Goal: Navigation & Orientation: Find specific page/section

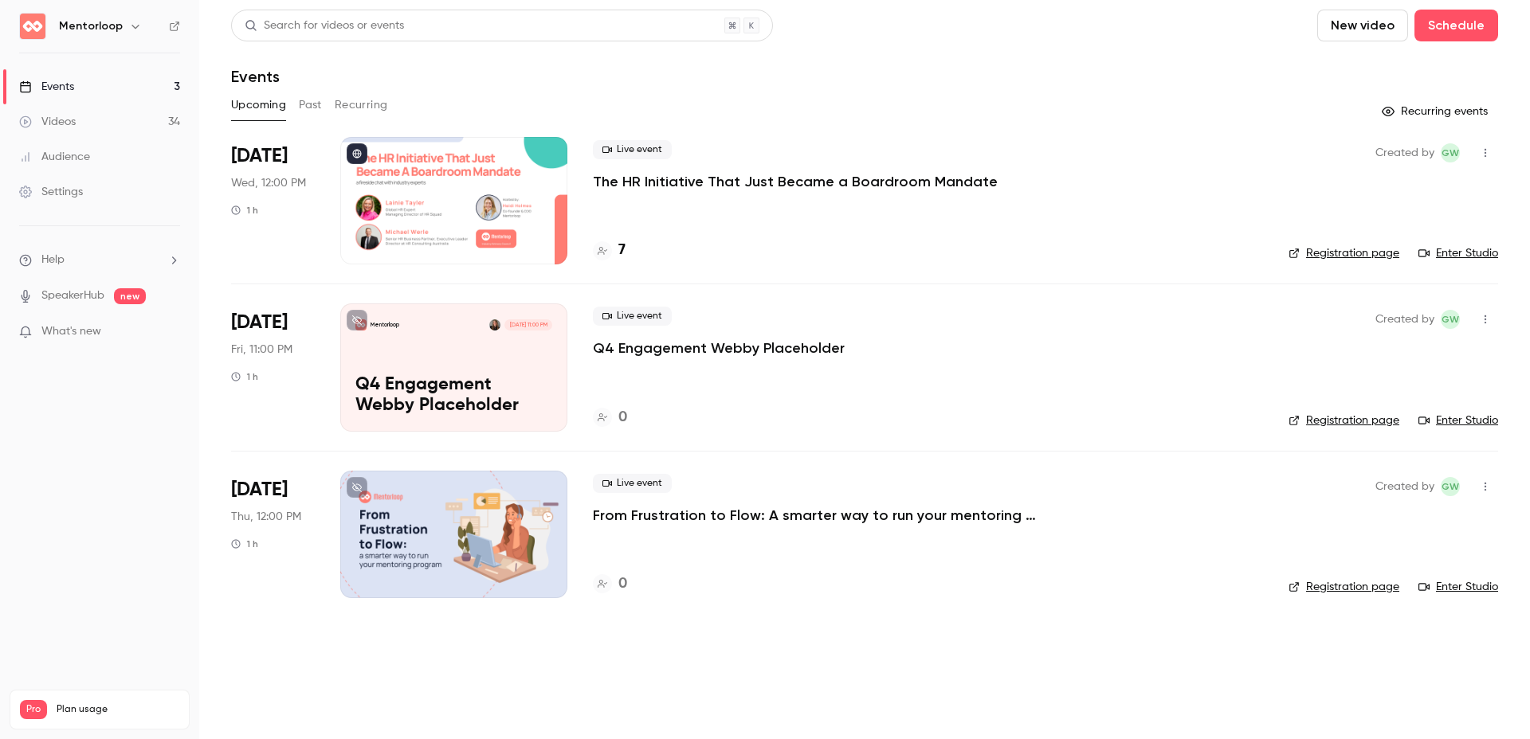
click at [123, 127] on link "Videos 34" at bounding box center [99, 121] width 199 height 35
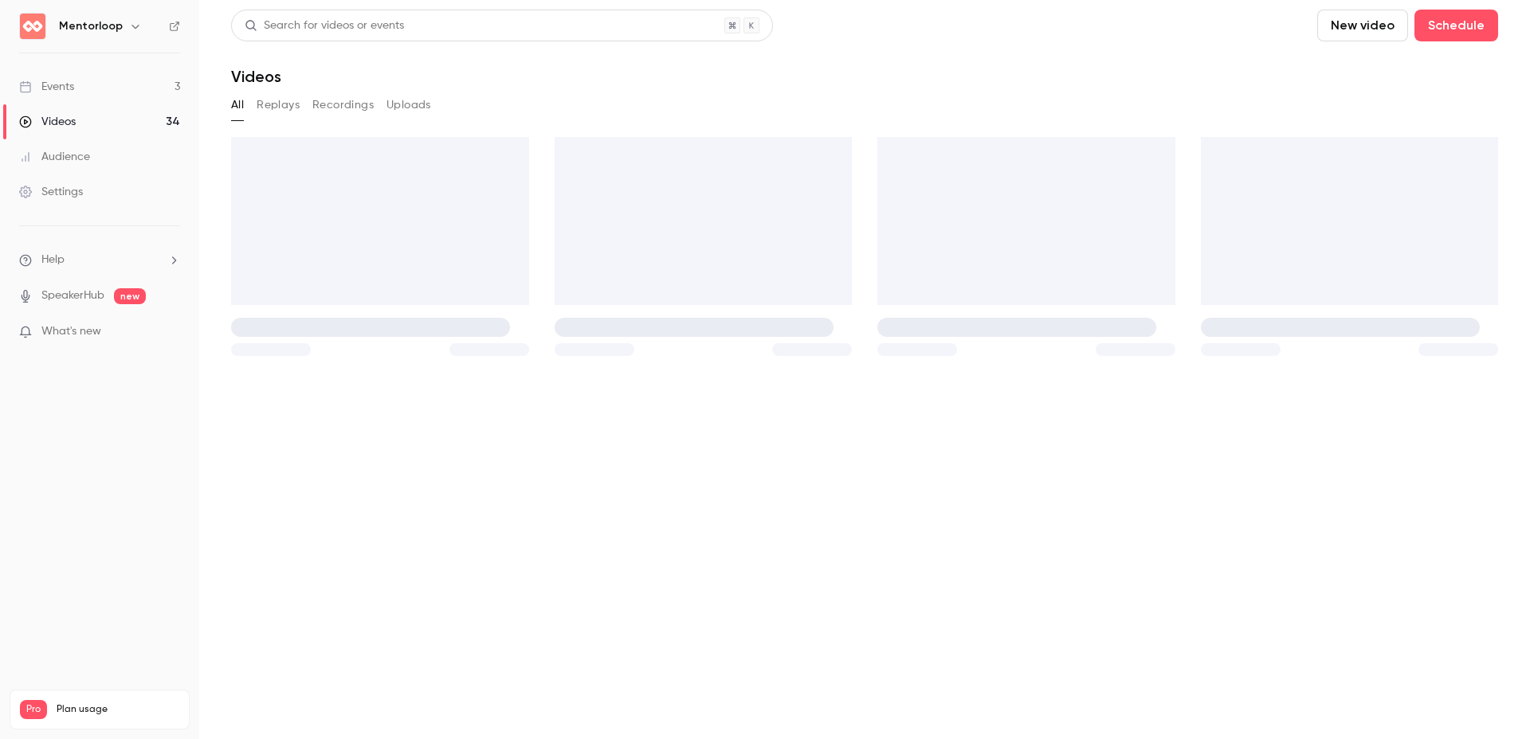
click at [137, 89] on link "Events 3" at bounding box center [99, 86] width 199 height 35
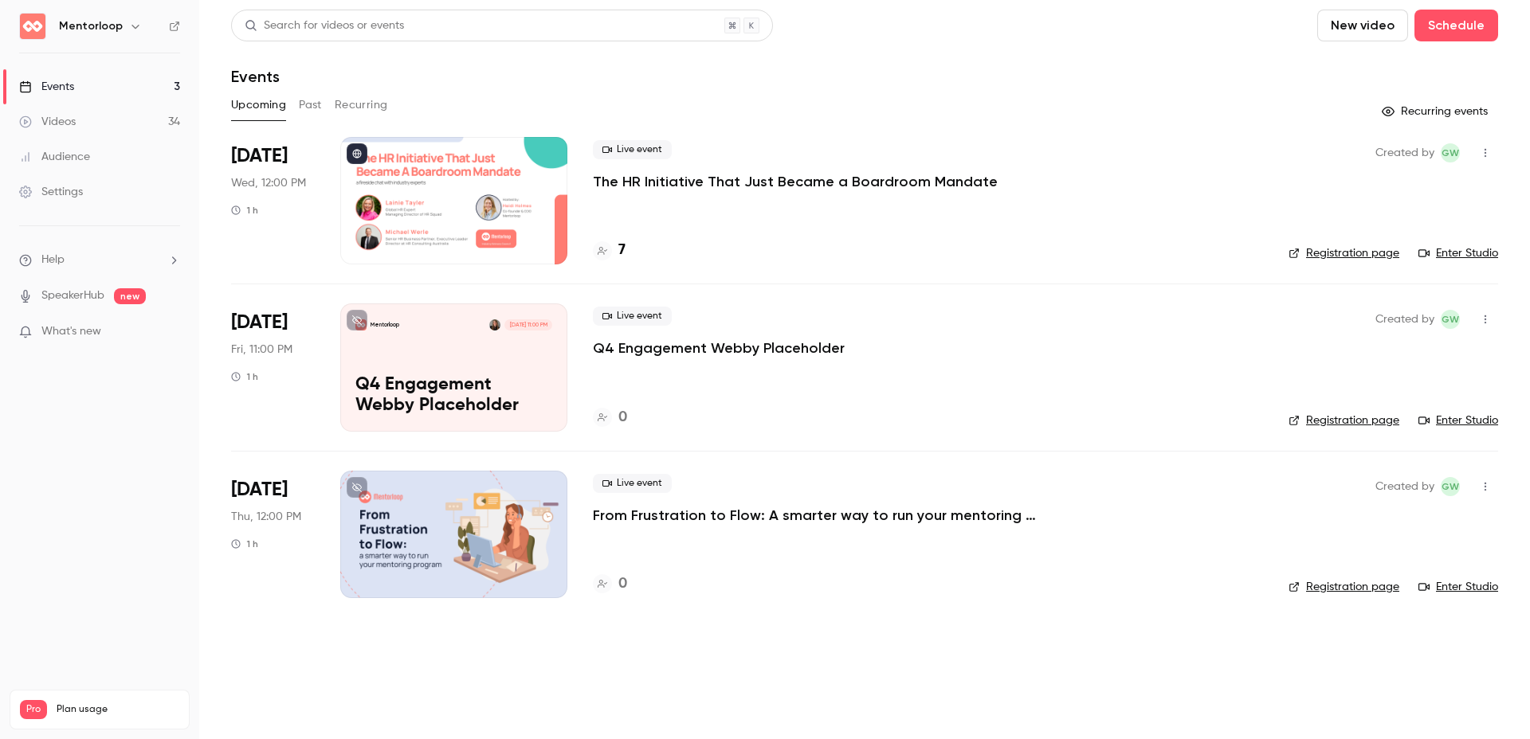
click at [95, 24] on h6 "Mentorloop" at bounding box center [91, 26] width 64 height 16
click at [126, 21] on button "button" at bounding box center [135, 26] width 19 height 19
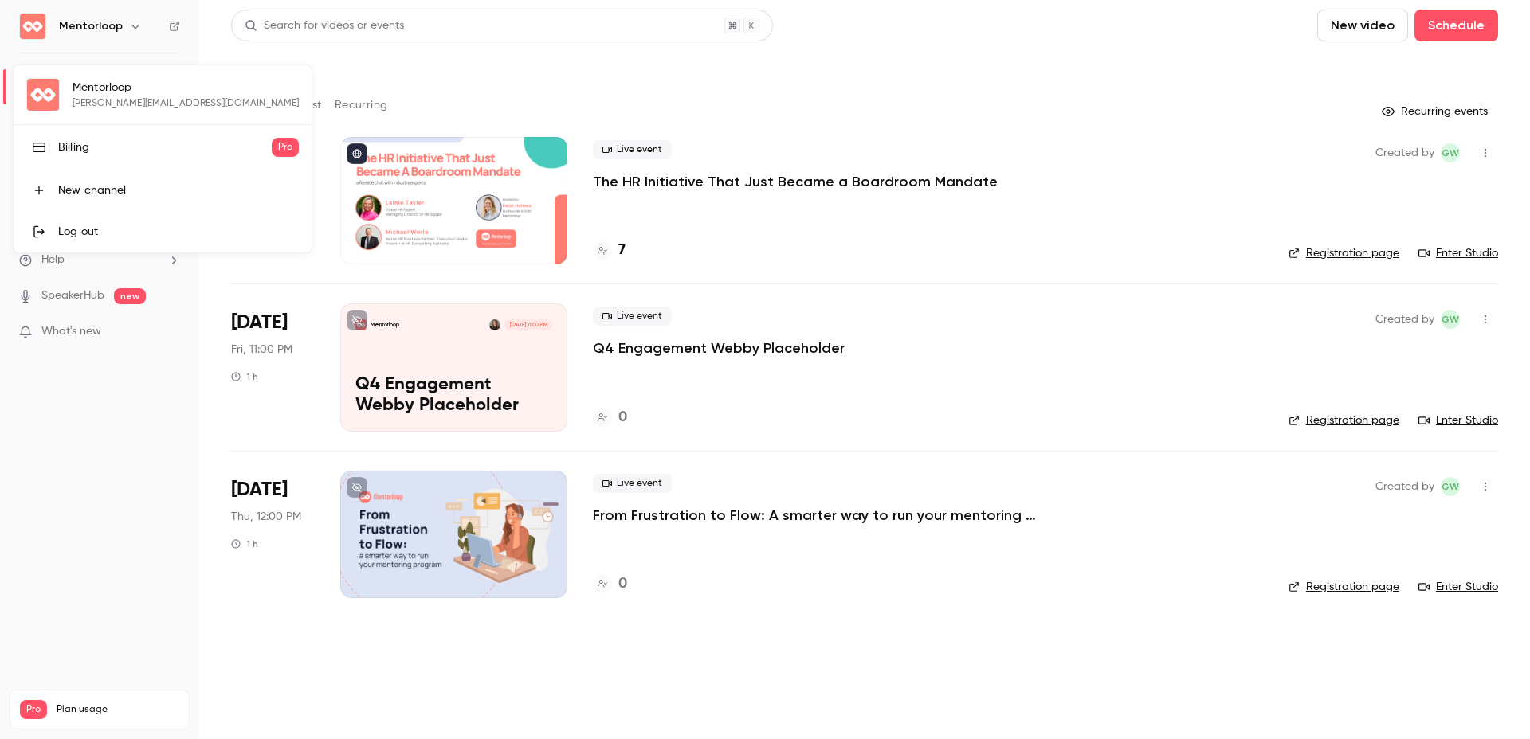
click at [100, 155] on link "Billing Pro" at bounding box center [163, 147] width 298 height 45
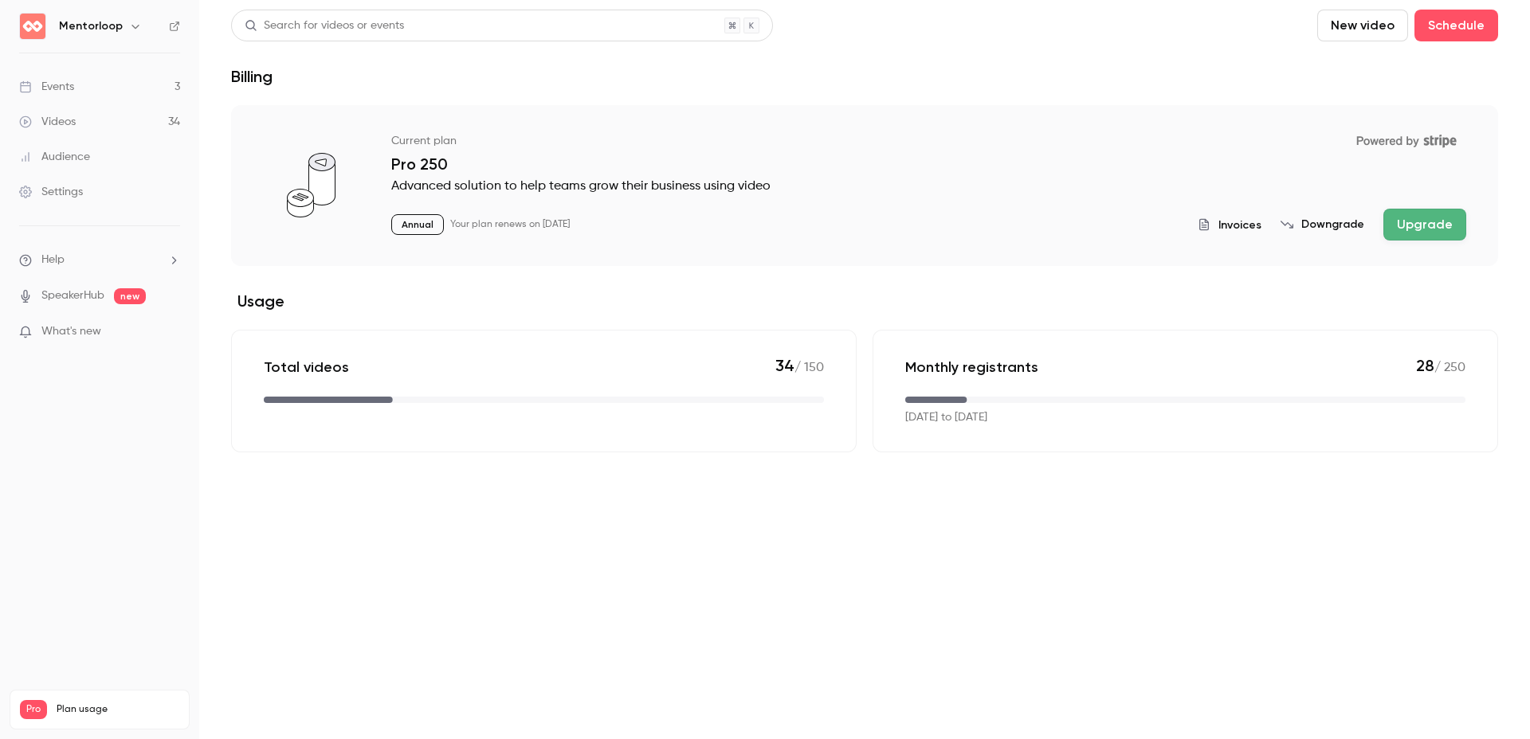
click at [85, 100] on link "Events 3" at bounding box center [99, 86] width 199 height 35
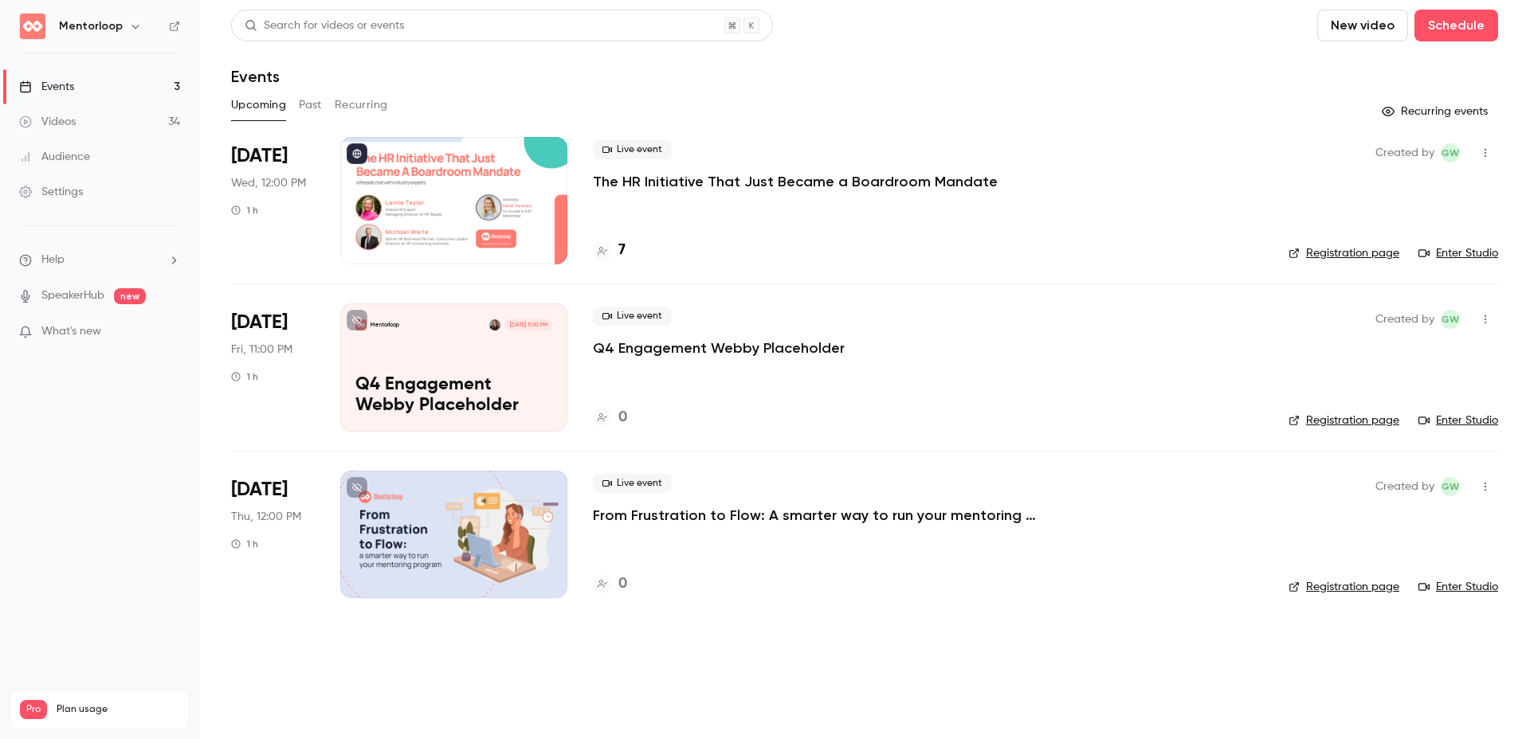
click at [315, 101] on button "Past" at bounding box center [310, 104] width 23 height 25
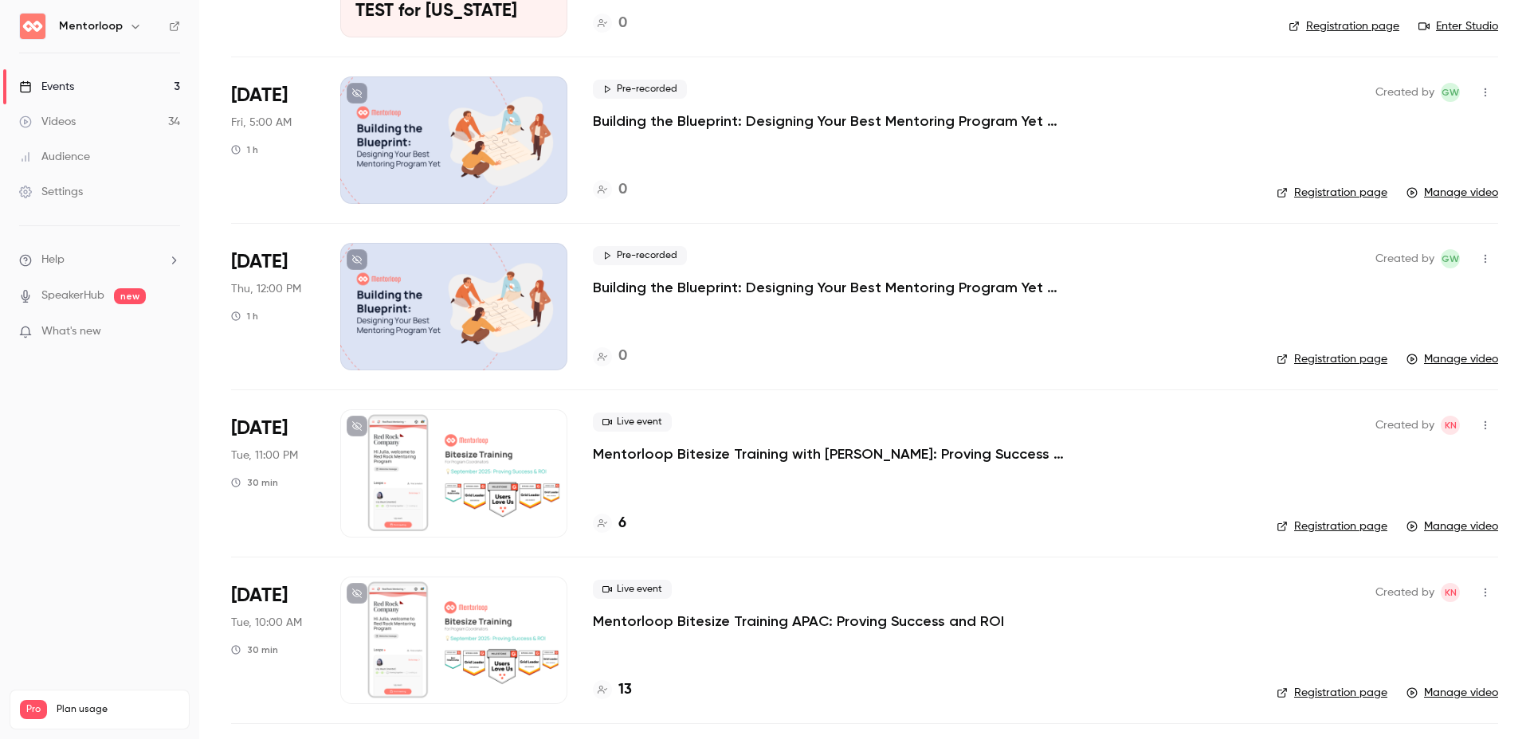
scroll to position [402, 0]
